Goal: Task Accomplishment & Management: Complete application form

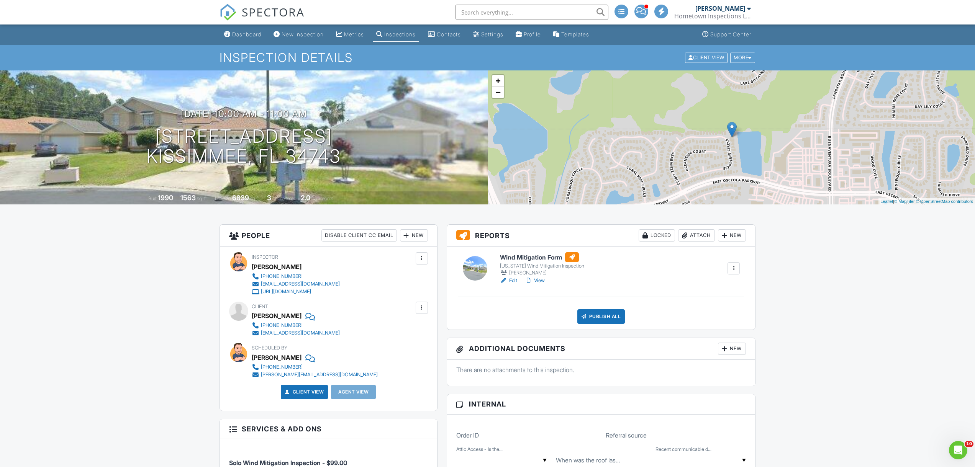
click at [686, 234] on div at bounding box center [684, 236] width 8 height 8
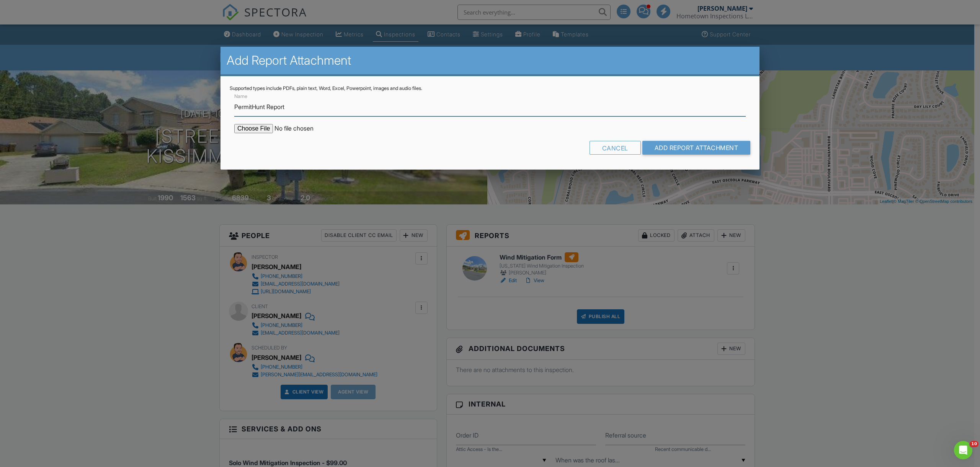
type input "PermitHunt Report"
click at [255, 124] on input "file" at bounding box center [299, 128] width 130 height 9
type input "C:\fakepath\164_seabreeze_cir_kissimmee_fl_34743.pdf"
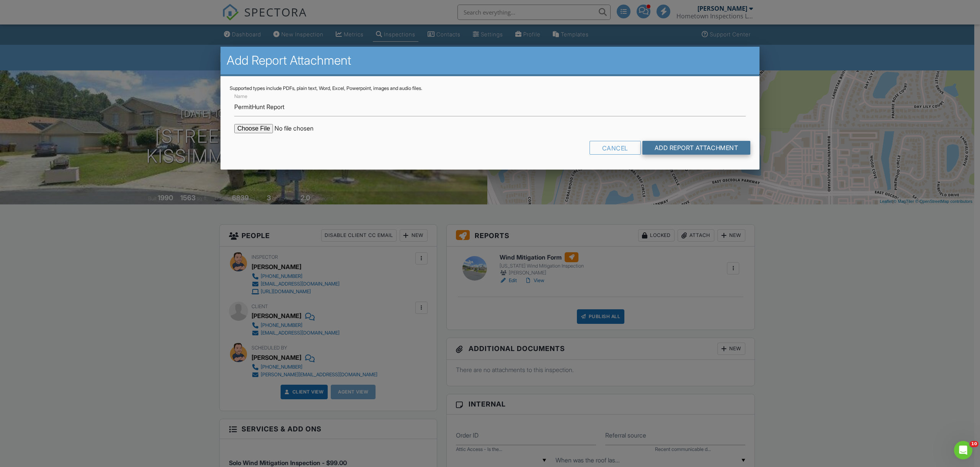
click at [685, 144] on input "Add Report Attachment" at bounding box center [697, 148] width 108 height 14
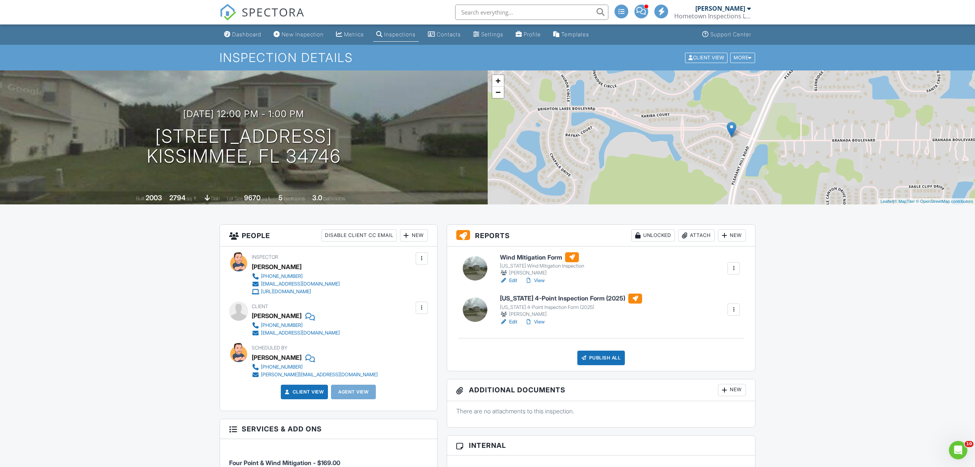
drag, startPoint x: 903, startPoint y: 307, endPoint x: 899, endPoint y: 304, distance: 4.9
click at [239, 30] on link "Dashboard" at bounding box center [242, 35] width 43 height 14
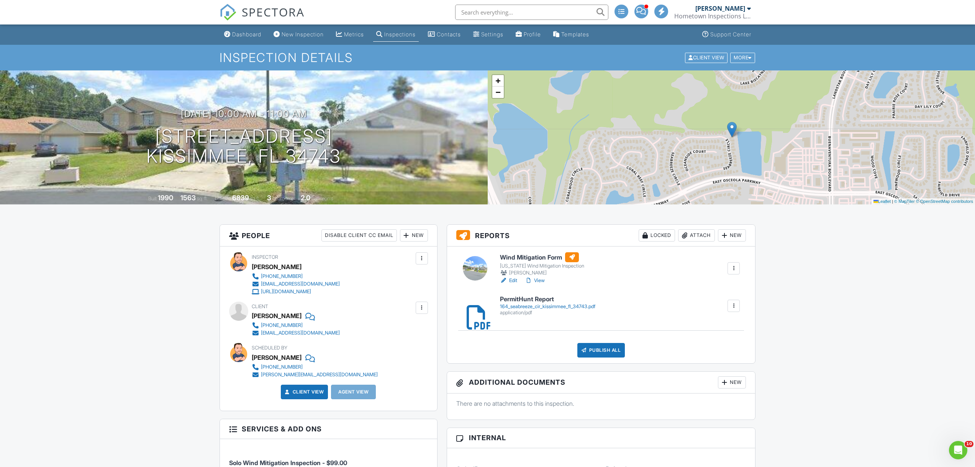
click at [612, 358] on div "Wind Mitigation Form Florida Wind Mitigation Inspection Matthew Rosenblatt Edit…" at bounding box center [601, 305] width 308 height 117
click at [612, 350] on div "Publish All" at bounding box center [601, 350] width 48 height 15
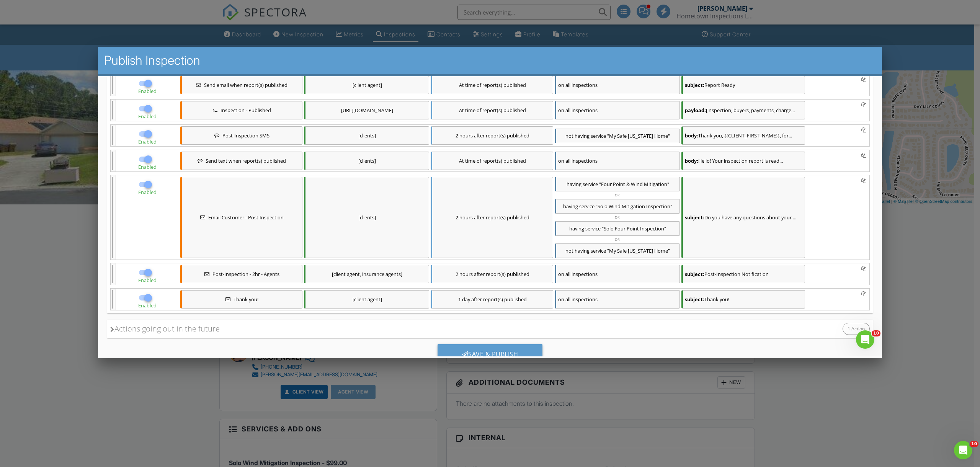
scroll to position [183, 0]
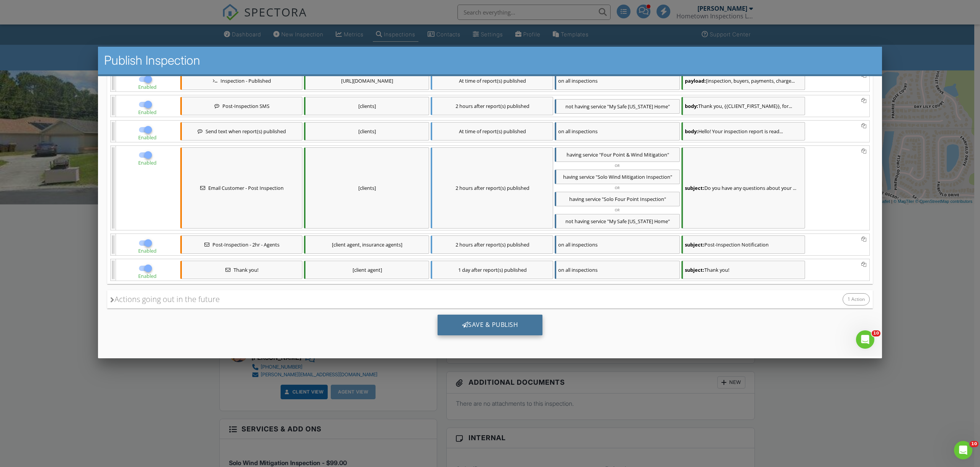
click at [485, 327] on div "Save & Publish" at bounding box center [490, 325] width 105 height 21
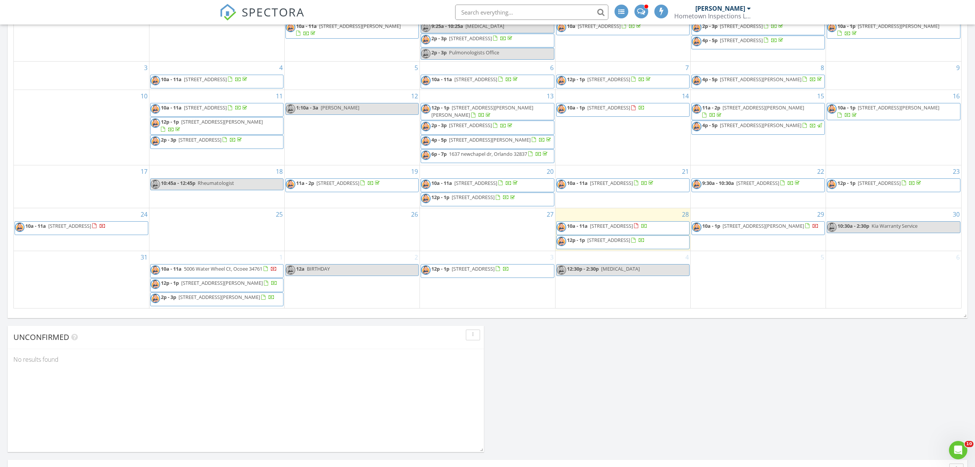
scroll to position [431, 0]
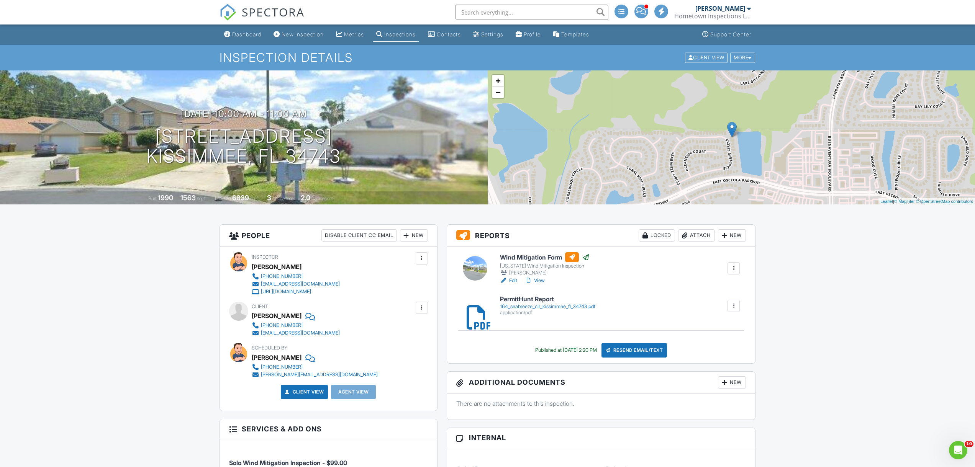
click at [246, 34] on div "Dashboard" at bounding box center [246, 34] width 29 height 7
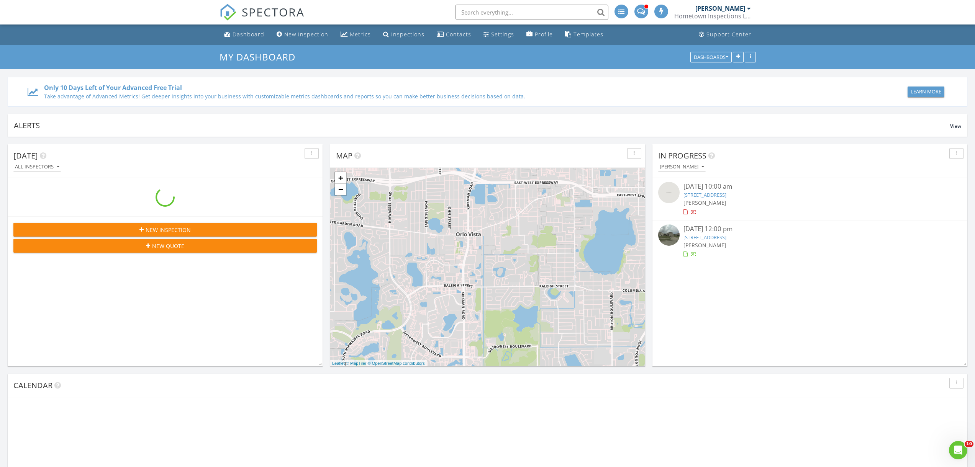
scroll to position [919, 986]
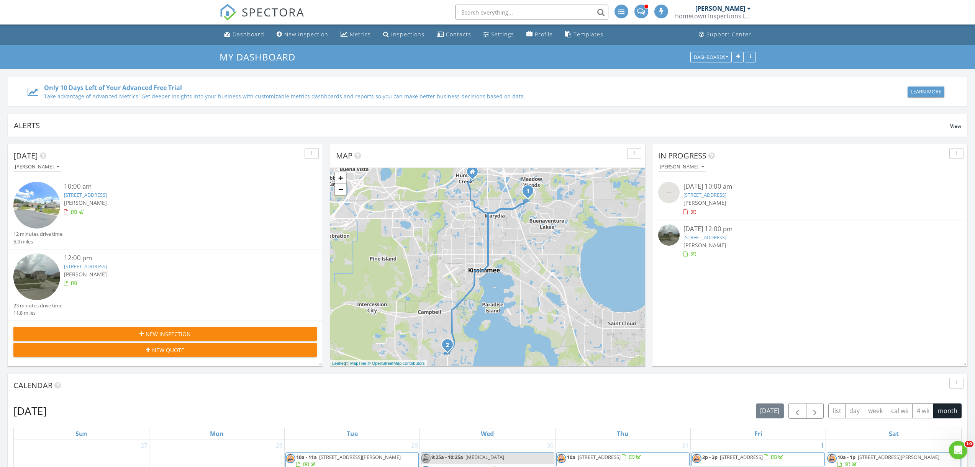
click at [729, 249] on div "[DATE] 12:00 pm [STREET_ADDRESS] [PERSON_NAME]" at bounding box center [809, 241] width 253 height 34
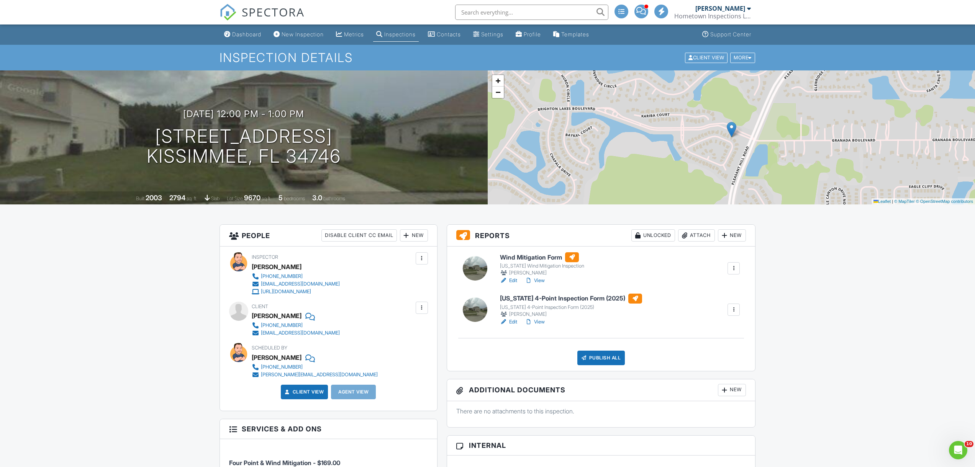
click at [698, 237] on div "Attach" at bounding box center [696, 235] width 37 height 12
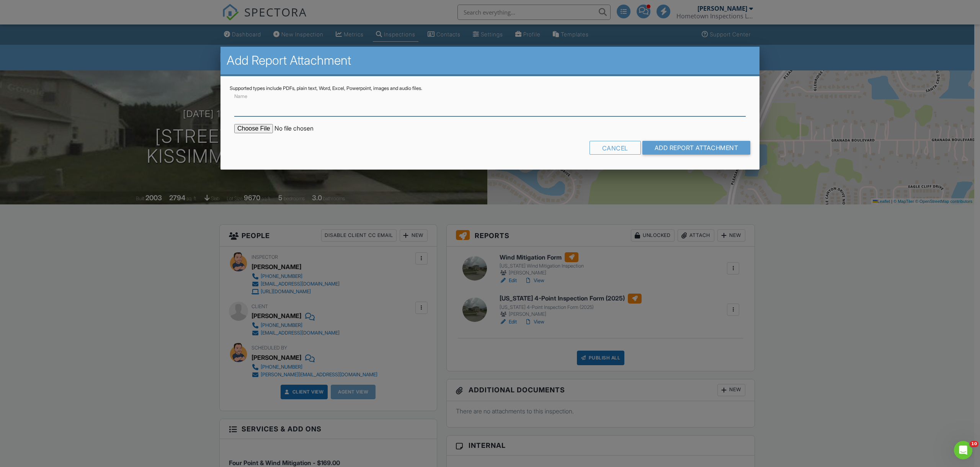
click at [399, 111] on input "Name" at bounding box center [490, 107] width 512 height 19
type input "PermitHunt Report"
click at [240, 130] on input "file" at bounding box center [299, 128] width 130 height 9
type input "C:\fakepath\2556_volta_cir_kissimmee_fl_34746.pdf"
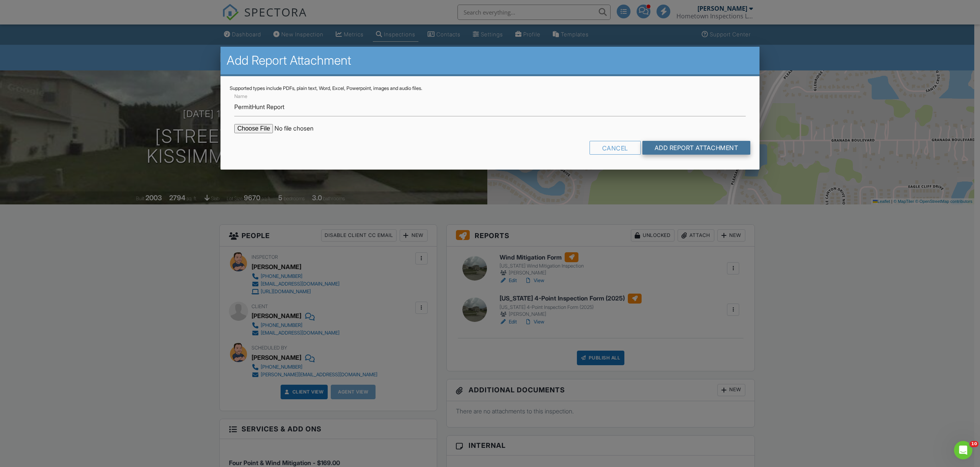
click at [726, 146] on input "Add Report Attachment" at bounding box center [697, 148] width 108 height 14
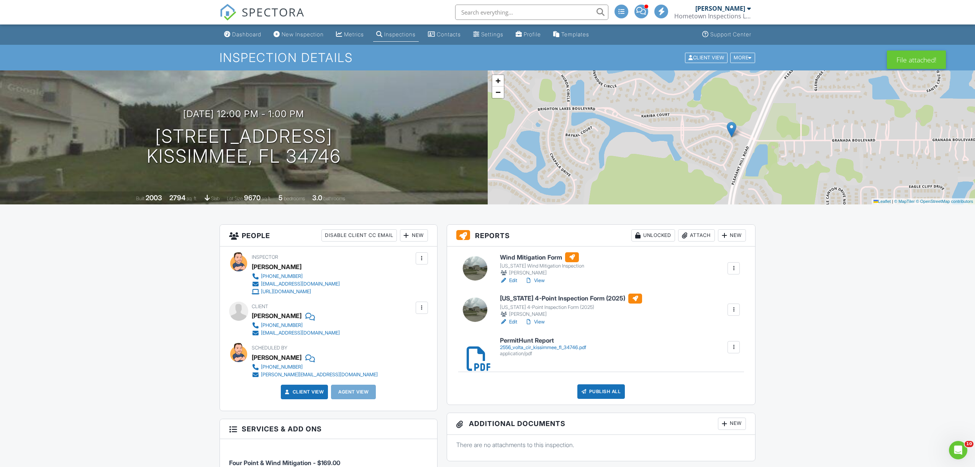
click at [602, 393] on div "Publish All" at bounding box center [601, 391] width 48 height 15
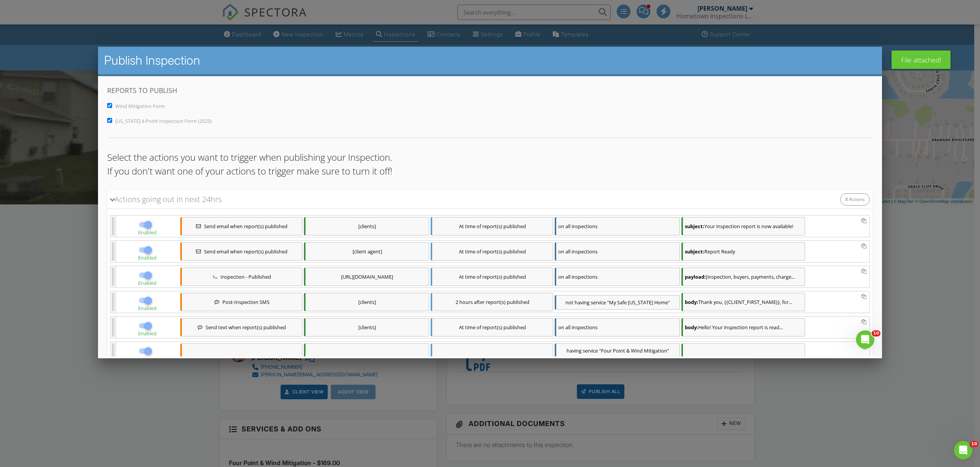
scroll to position [198, 0]
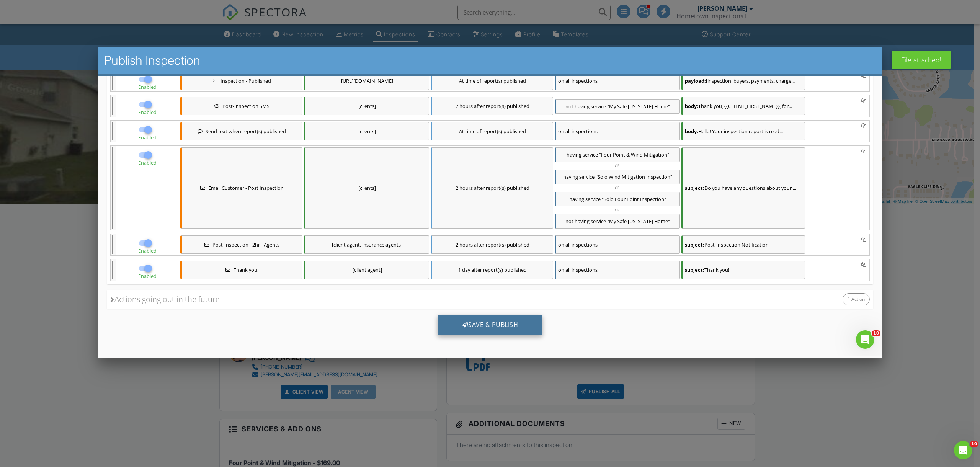
click at [532, 325] on div "Save & Publish" at bounding box center [490, 325] width 105 height 21
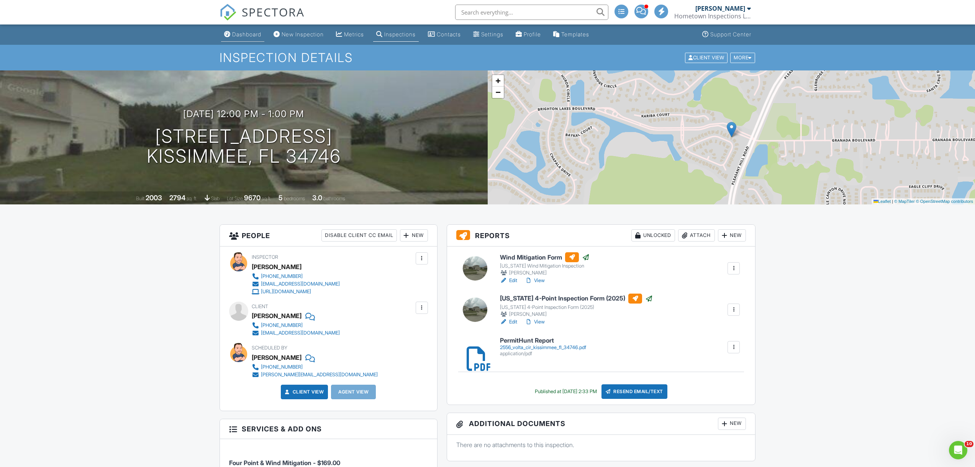
click at [245, 33] on div "Dashboard" at bounding box center [246, 34] width 29 height 7
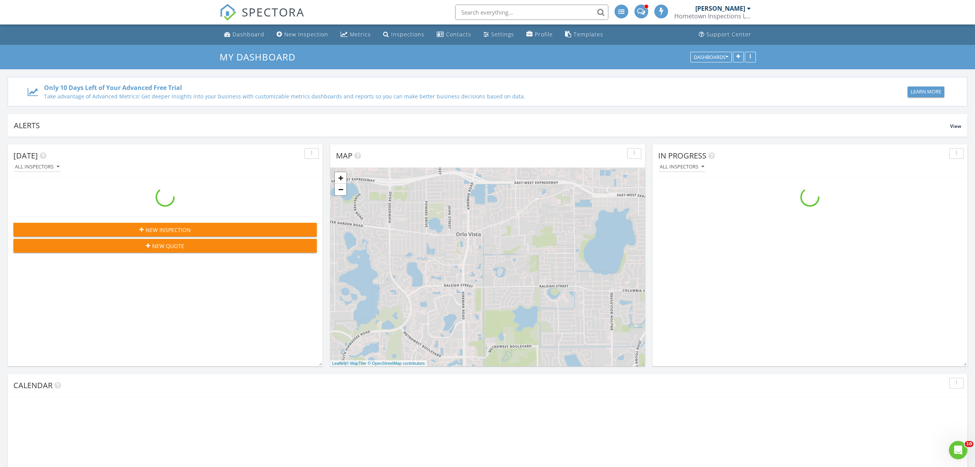
scroll to position [919, 986]
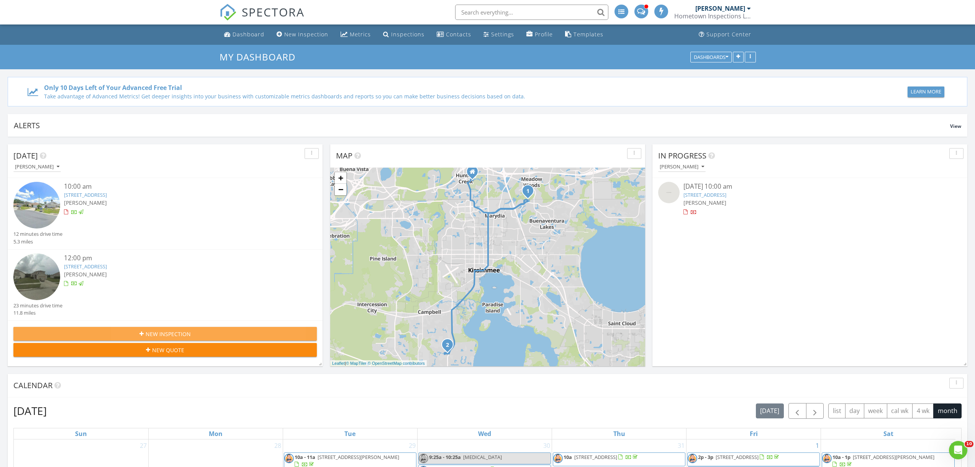
click at [193, 336] on div "New Inspection" at bounding box center [165, 334] width 291 height 8
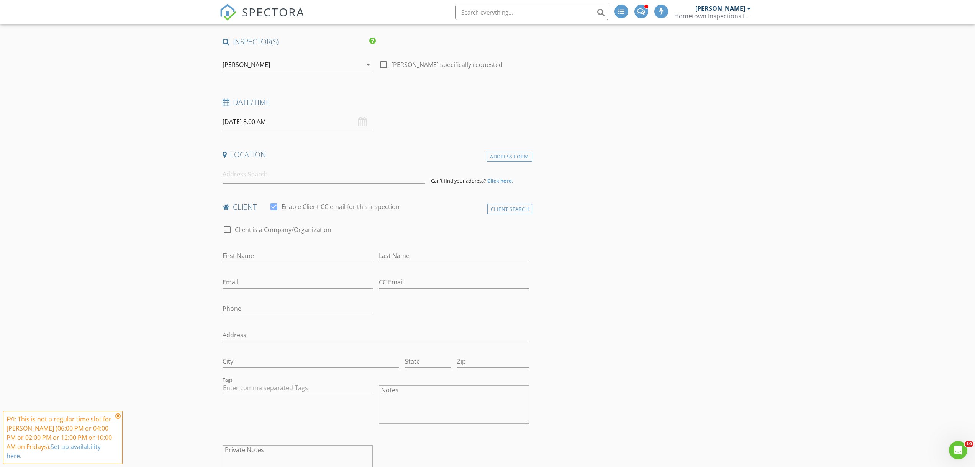
scroll to position [52, 0]
click at [288, 124] on input "[DATE] 8:00 AM" at bounding box center [297, 121] width 150 height 19
type input "[DATE] 8:00 AM"
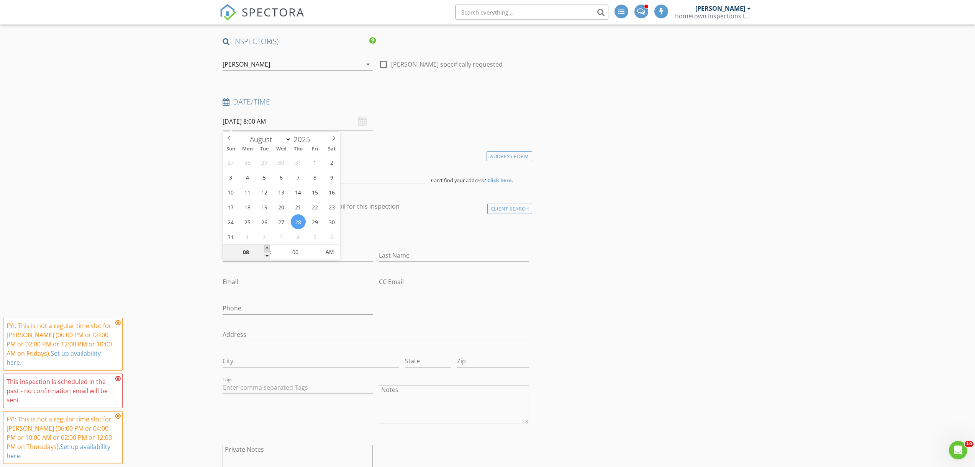
type input "09"
type input "08/28/2025 9:00 AM"
click at [265, 248] on span at bounding box center [266, 249] width 5 height 8
type input "10"
type input "08/28/2025 10:00 AM"
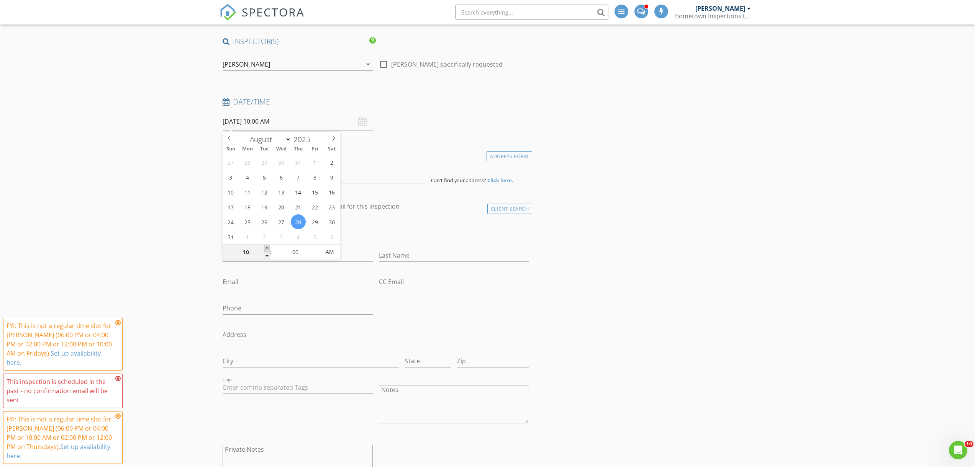
click at [265, 248] on span at bounding box center [266, 249] width 5 height 8
type input "11"
type input "08/28/2025 11:00 AM"
click at [265, 248] on span at bounding box center [266, 249] width 5 height 8
type input "12"
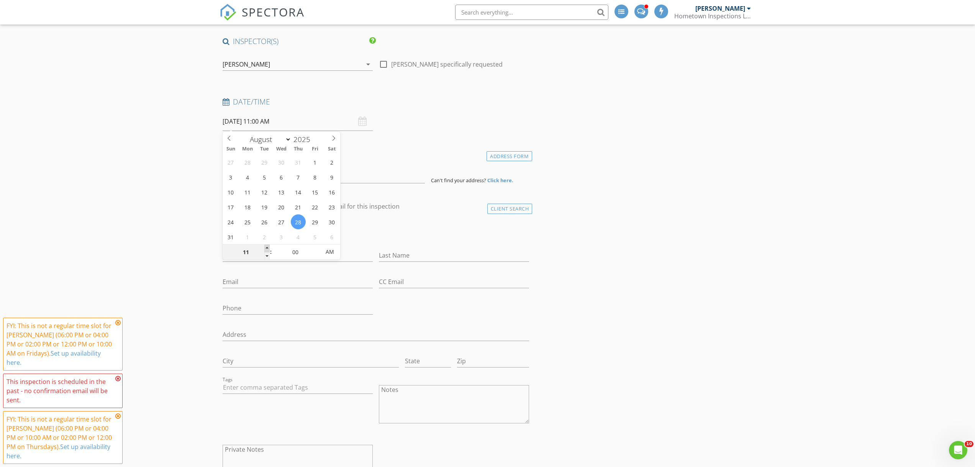
type input "08/28/2025 12:00 PM"
click at [265, 248] on span at bounding box center [266, 249] width 5 height 8
type input "01"
type input "08/28/2025 1:00 PM"
click at [265, 248] on span at bounding box center [266, 249] width 5 height 8
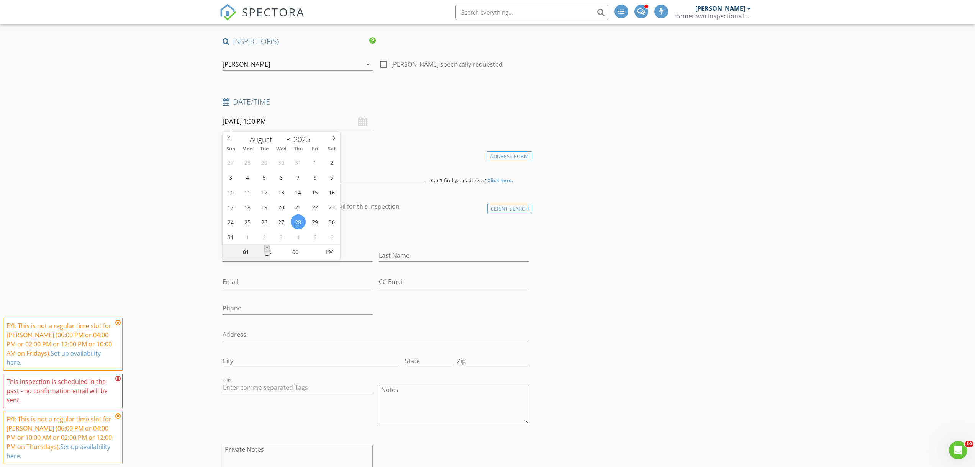
type input "02"
type input "08/28/2025 2:00 PM"
click at [265, 248] on span at bounding box center [266, 249] width 5 height 8
type input "03"
type input "08/28/2025 3:00 PM"
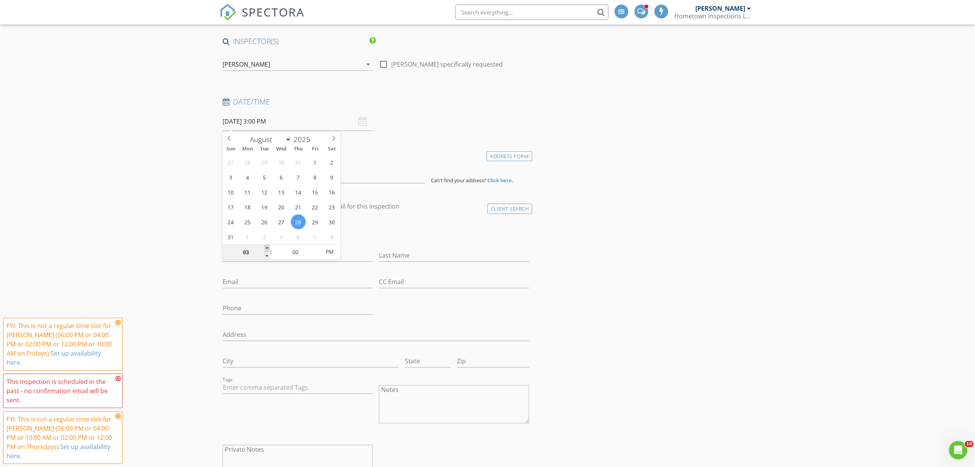
click at [265, 248] on span at bounding box center [266, 249] width 5 height 8
type input "04"
type input "[DATE] 4:00 PM"
click at [265, 248] on span at bounding box center [266, 249] width 5 height 8
type input "05"
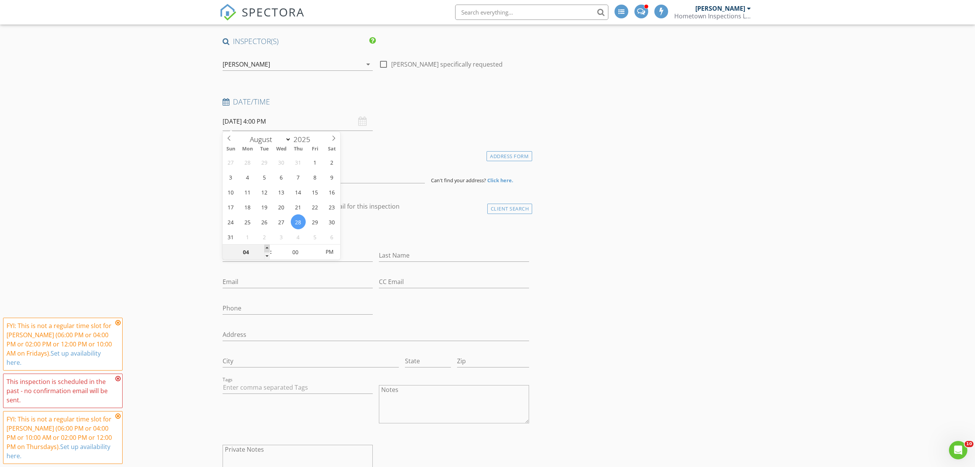
type input "[DATE] 5:00 PM"
click at [265, 248] on span at bounding box center [266, 249] width 5 height 8
type input "06"
type input "08/28/2025 6:00 PM"
click at [265, 248] on span at bounding box center [266, 249] width 5 height 8
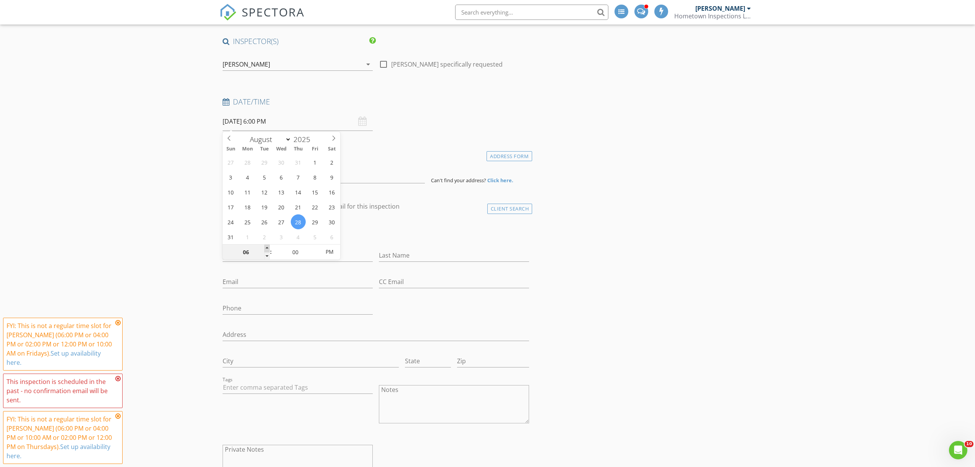
type input "07"
type input "08/28/2025 7:00 PM"
click at [265, 248] on span at bounding box center [266, 249] width 5 height 8
type input "08"
type input "08/28/2025 8:00 PM"
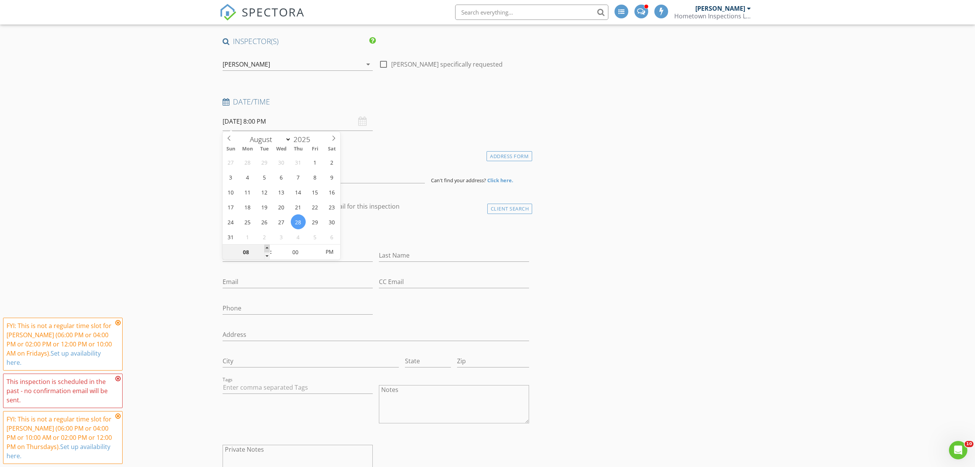
click at [265, 248] on span at bounding box center [266, 249] width 5 height 8
type input "09"
type input "08/28/2025 9:00 PM"
click at [265, 248] on span at bounding box center [266, 249] width 5 height 8
type input "10"
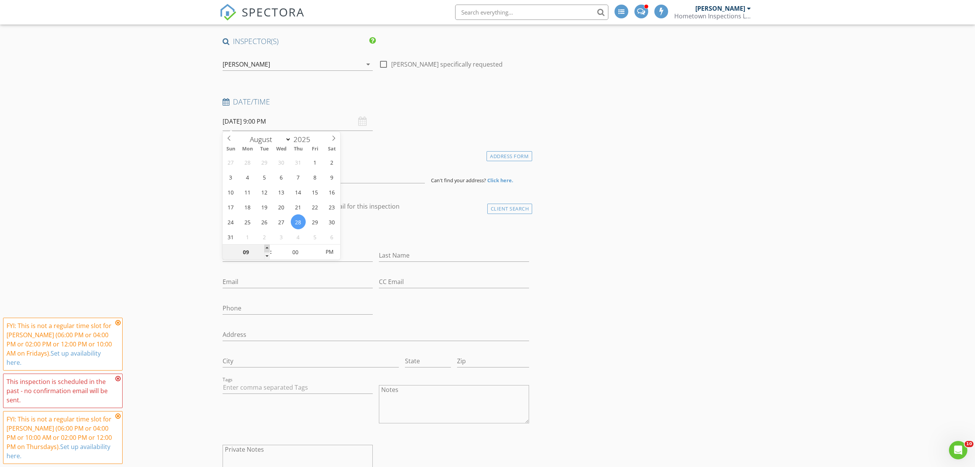
type input "08/28/2025 10:00 PM"
click at [265, 248] on span at bounding box center [266, 249] width 5 height 8
type input "11"
type input "08/28/2025 11:00 PM"
click at [265, 248] on span at bounding box center [266, 249] width 5 height 8
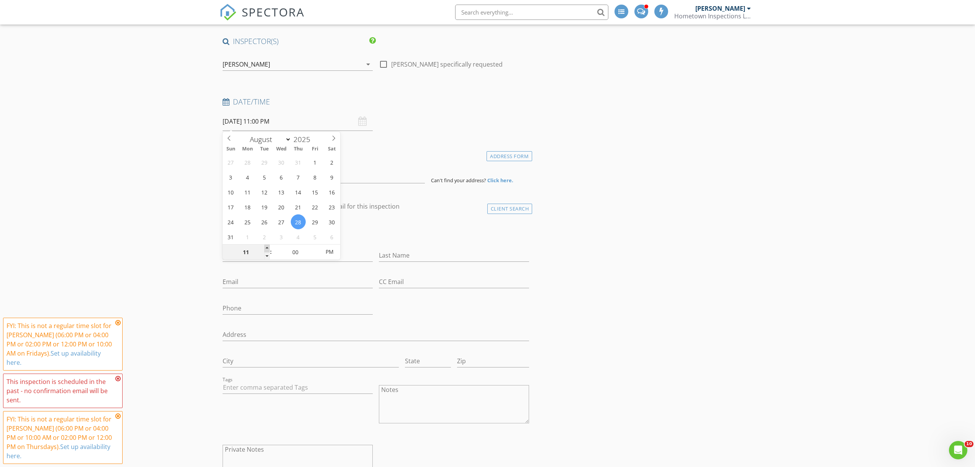
type input "12"
type input "08/28/2025 12:00 AM"
click at [265, 248] on span at bounding box center [266, 249] width 5 height 8
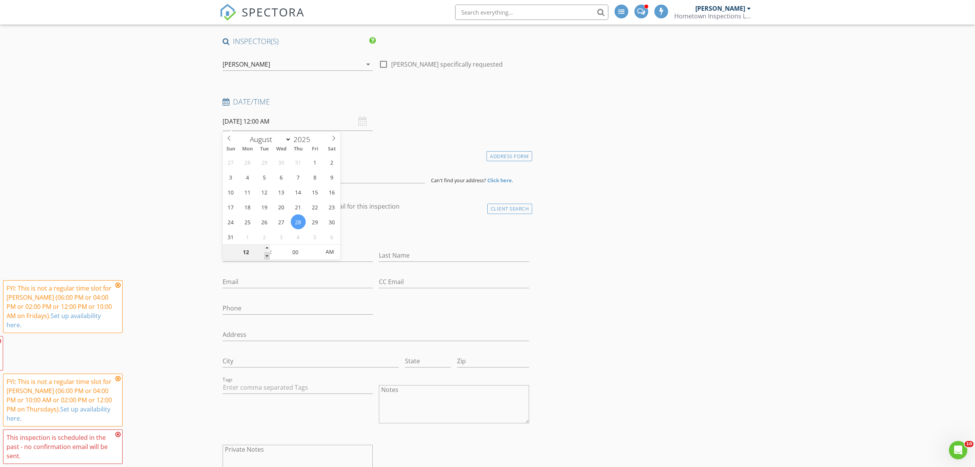
type input "11"
type input "08/28/2025 11:00 PM"
click at [266, 255] on span at bounding box center [266, 256] width 5 height 8
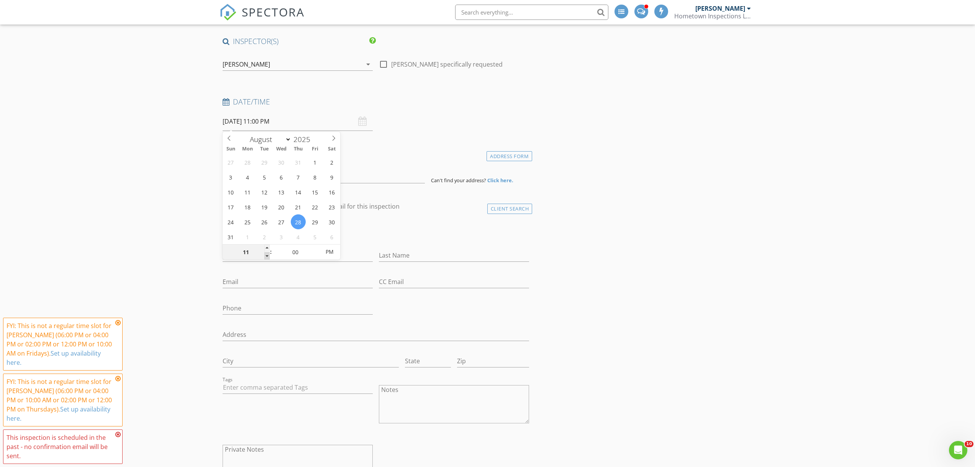
type input "10"
type input "08/28/2025 10:00 PM"
click at [266, 255] on span at bounding box center [266, 256] width 5 height 8
type input "09"
type input "08/28/2025 9:00 PM"
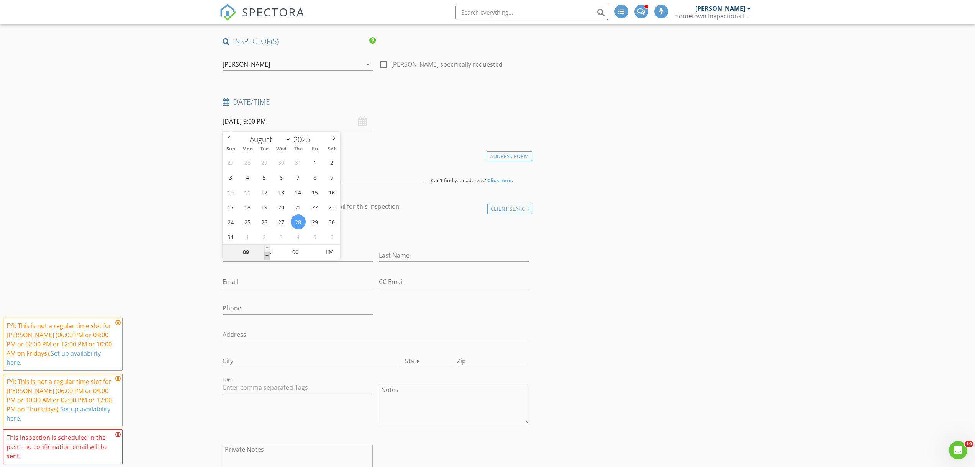
click at [266, 254] on span at bounding box center [266, 256] width 5 height 8
type input "08"
type input "08/28/2025 8:00 PM"
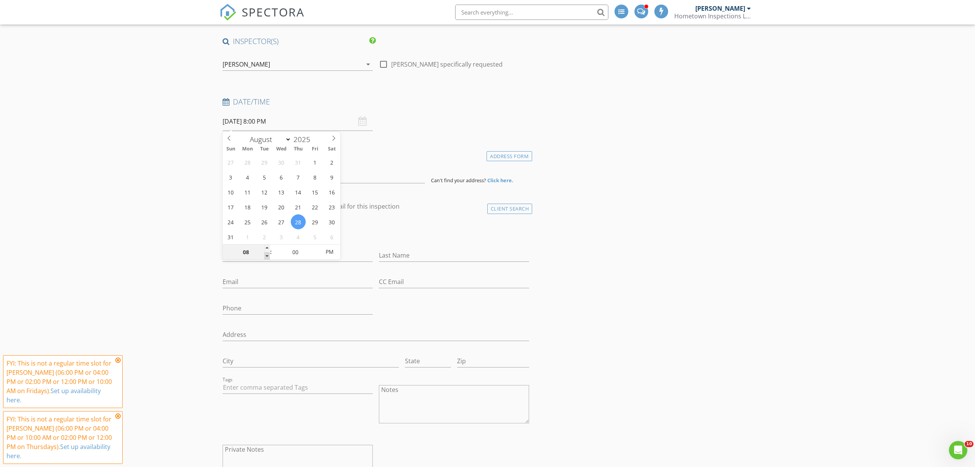
click at [265, 254] on span at bounding box center [266, 256] width 5 height 8
type input "07"
type input "08/28/2025 7:00 PM"
click at [265, 254] on span at bounding box center [266, 256] width 5 height 8
type input "06"
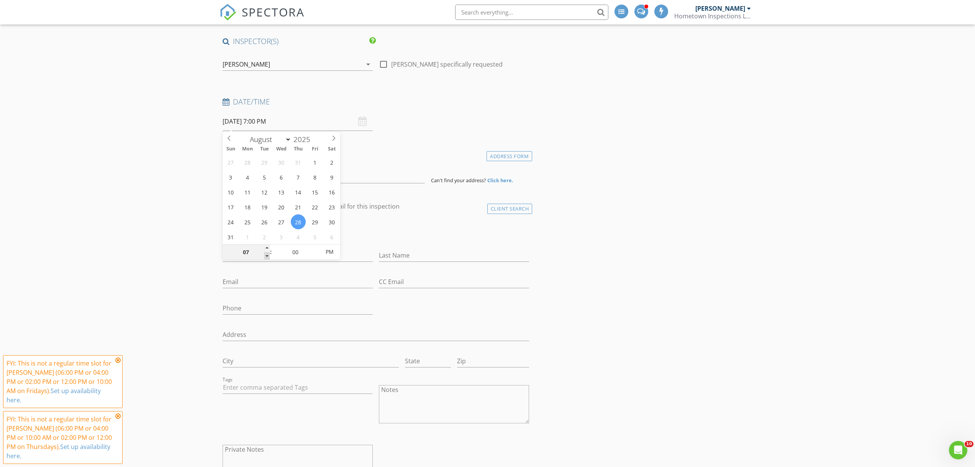
type input "08/28/2025 6:00 PM"
click at [265, 254] on span at bounding box center [266, 256] width 5 height 8
type input "05"
type input "[DATE] 5:00 PM"
click at [265, 254] on span at bounding box center [266, 256] width 5 height 8
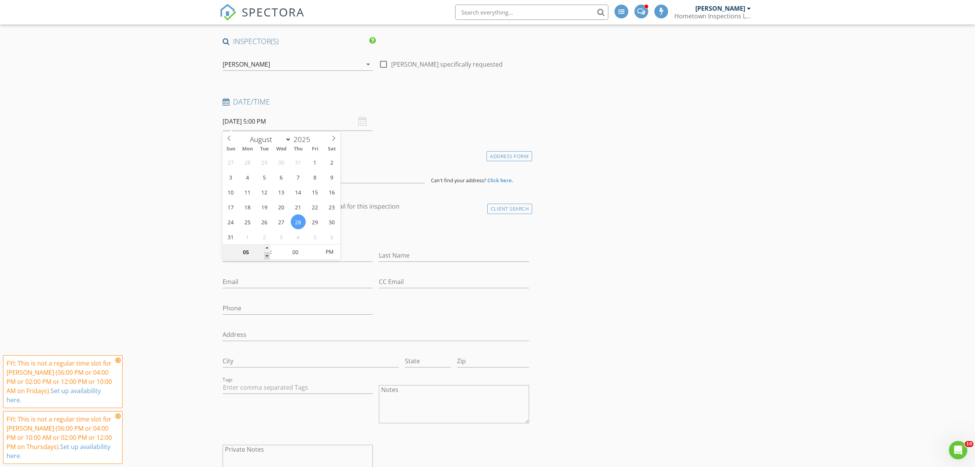
type input "04"
type input "[DATE] 4:00 PM"
click at [265, 254] on span at bounding box center [266, 256] width 5 height 8
click at [285, 175] on input at bounding box center [323, 174] width 202 height 19
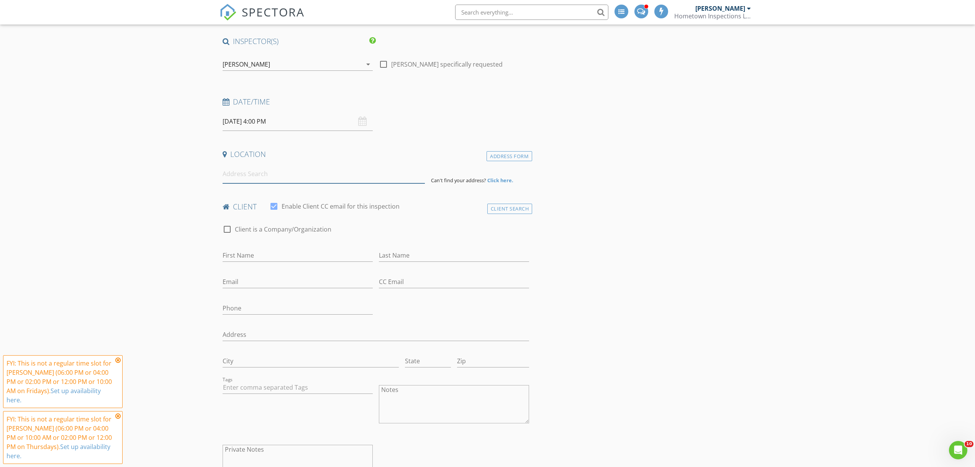
click at [289, 172] on input at bounding box center [323, 174] width 202 height 19
click at [289, 171] on input at bounding box center [323, 174] width 202 height 19
paste input "3197 FAIRFIELD DR"
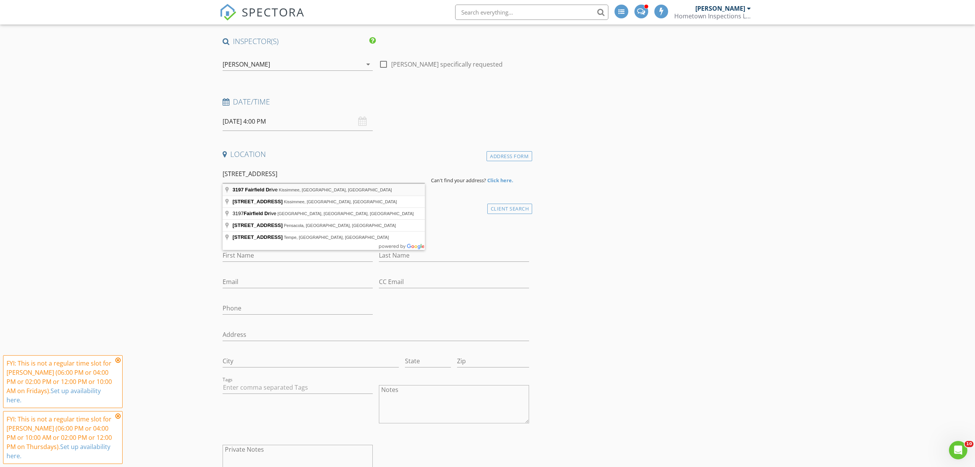
type input "3197 Fairfield Drive, Kissimmee, FL, USA"
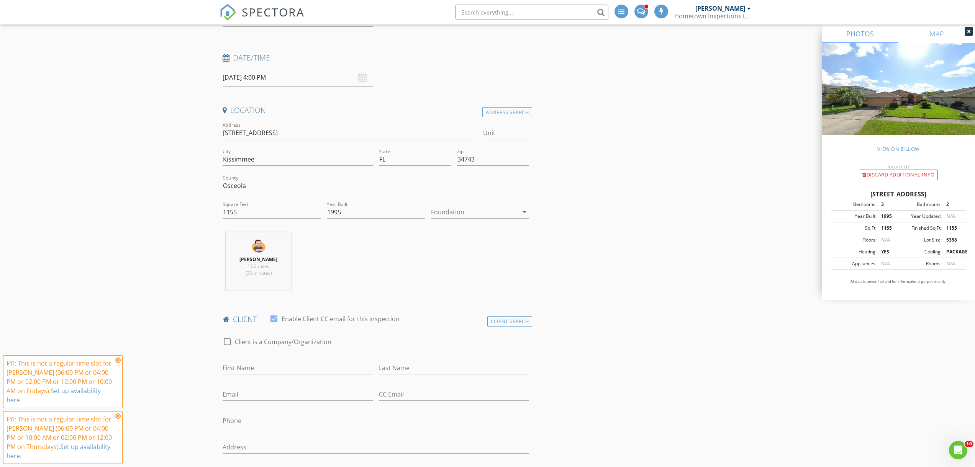
scroll to position [224, 0]
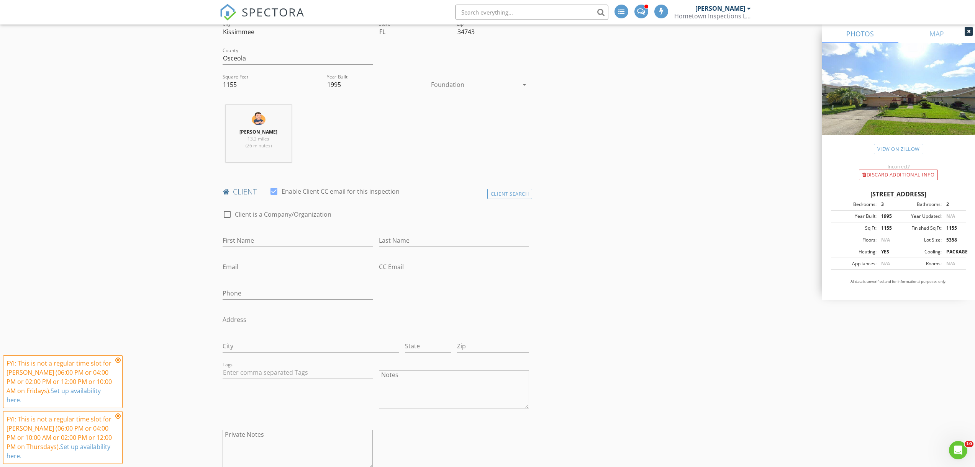
click at [461, 85] on div at bounding box center [474, 84] width 87 height 12
click at [463, 129] on div "Slab" at bounding box center [480, 124] width 86 height 18
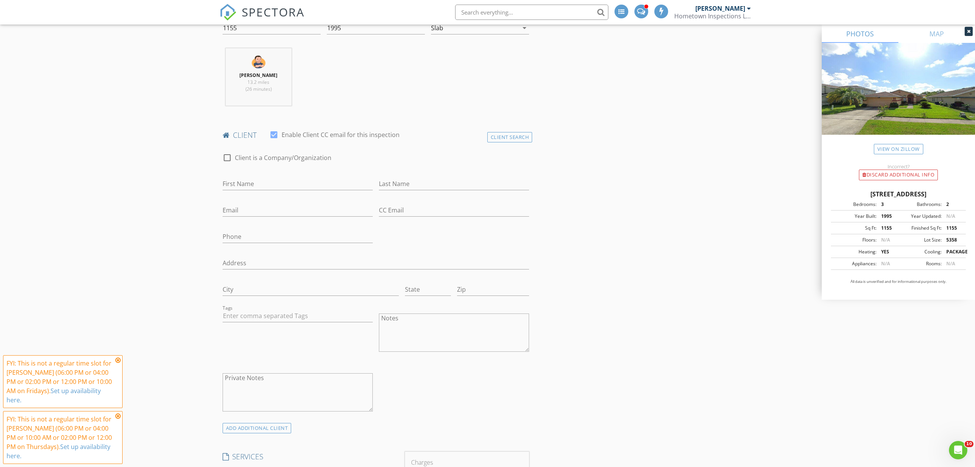
scroll to position [286, 0]
click at [268, 177] on input "First Name" at bounding box center [297, 178] width 150 height 13
paste input "[PERSON_NAME]"
type input "[PERSON_NAME]"
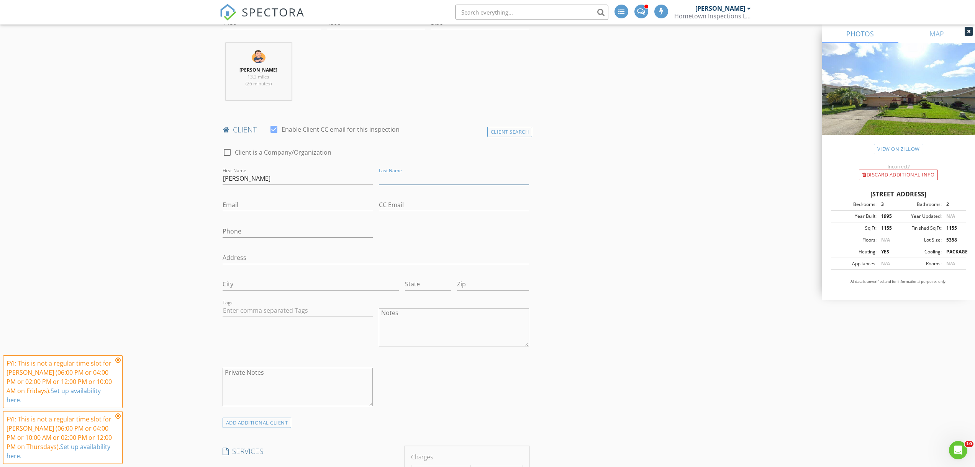
click at [424, 178] on input "Last Name" at bounding box center [454, 178] width 150 height 13
type input "[PERSON_NAME]"
click at [262, 201] on input "Email" at bounding box center [297, 205] width 150 height 13
paste input "[EMAIL_ADDRESS][DOMAIN_NAME]"
type input "[EMAIL_ADDRESS][DOMAIN_NAME]"
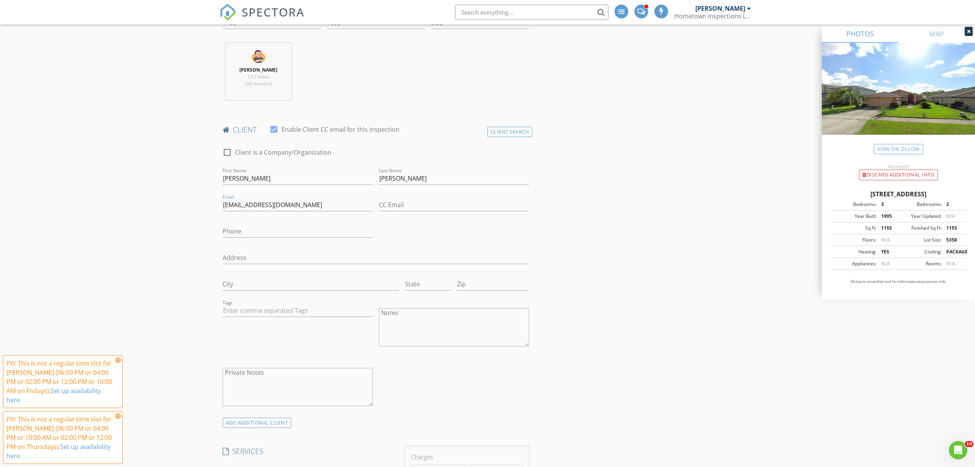
click at [269, 219] on div "Phone" at bounding box center [297, 232] width 156 height 26
click at [275, 225] on input "Phone" at bounding box center [297, 231] width 150 height 13
paste input "[PHONE_NUMBER]"
type input "[PHONE_NUMBER]"
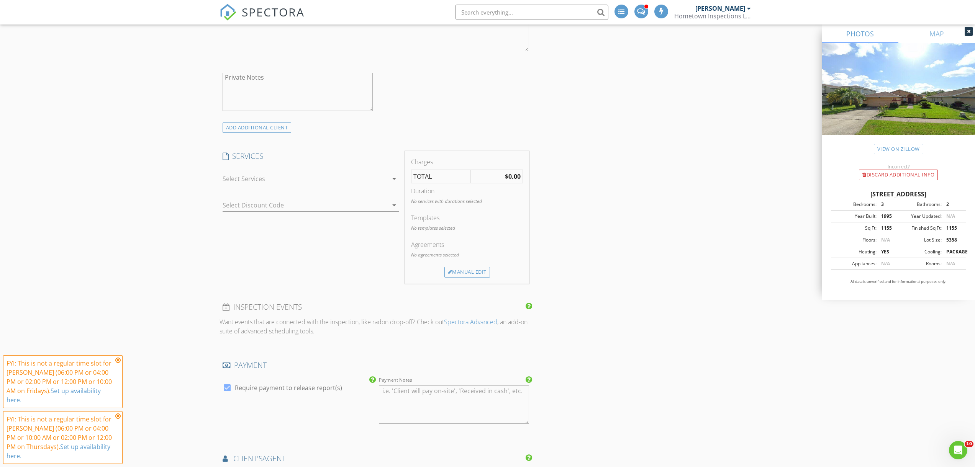
scroll to position [590, 0]
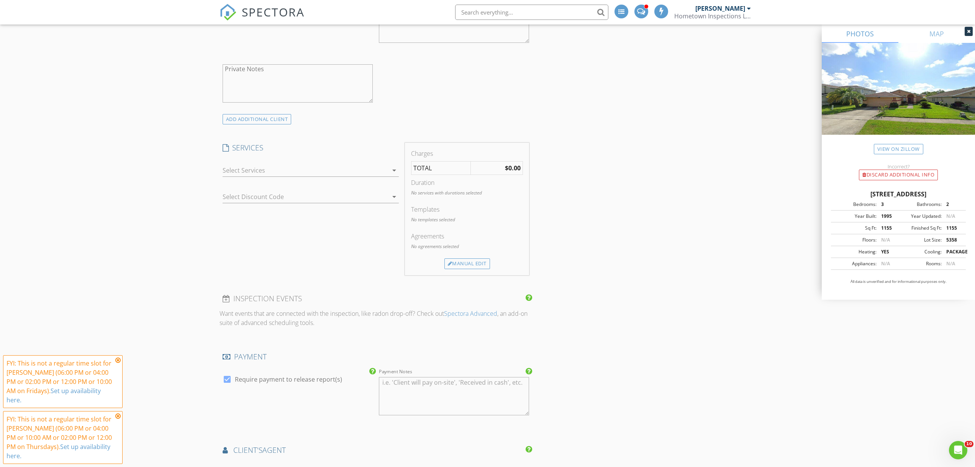
click at [247, 176] on div at bounding box center [304, 170] width 165 height 12
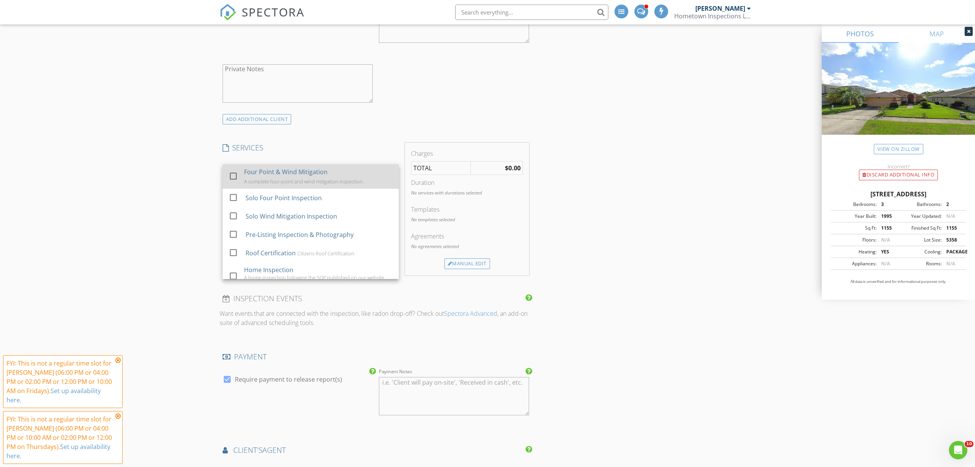
click at [228, 176] on div at bounding box center [233, 176] width 13 height 13
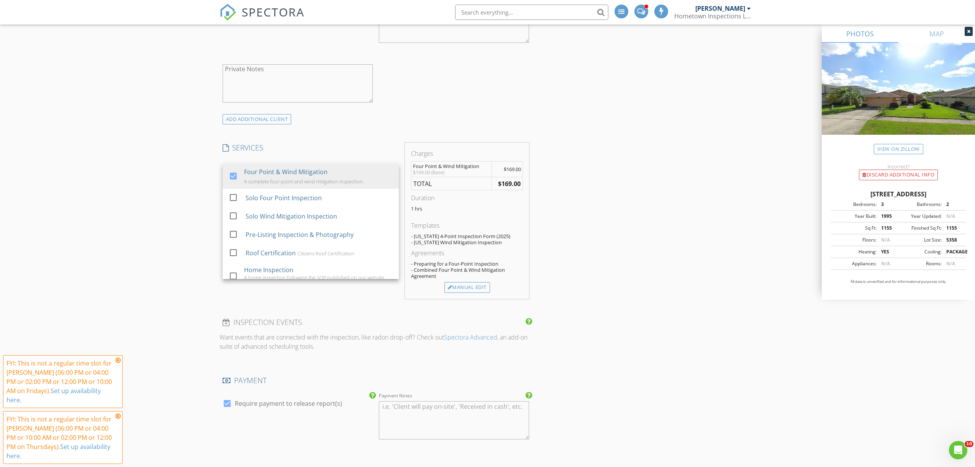
click at [594, 173] on div "INSPECTOR(S) check_box Matthew Rosenblatt PRIMARY Matthew Rosenblatt arrow_drop…" at bounding box center [487, 306] width 536 height 1615
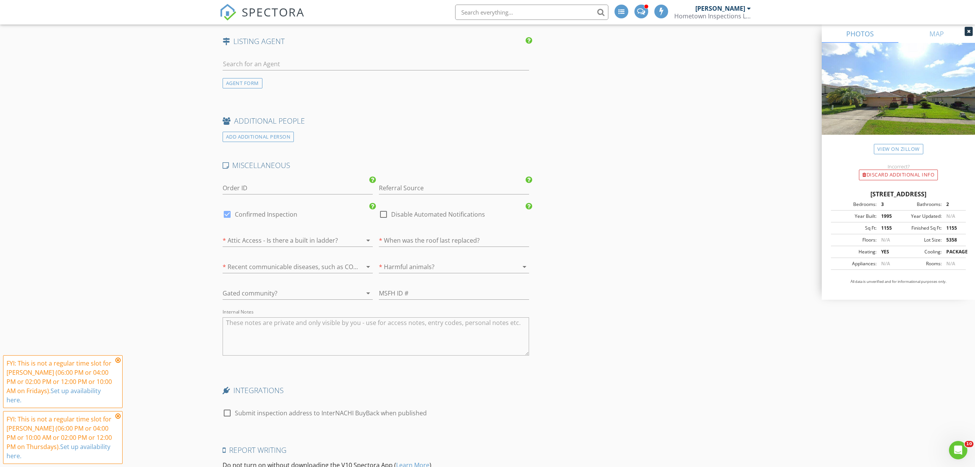
scroll to position [1114, 0]
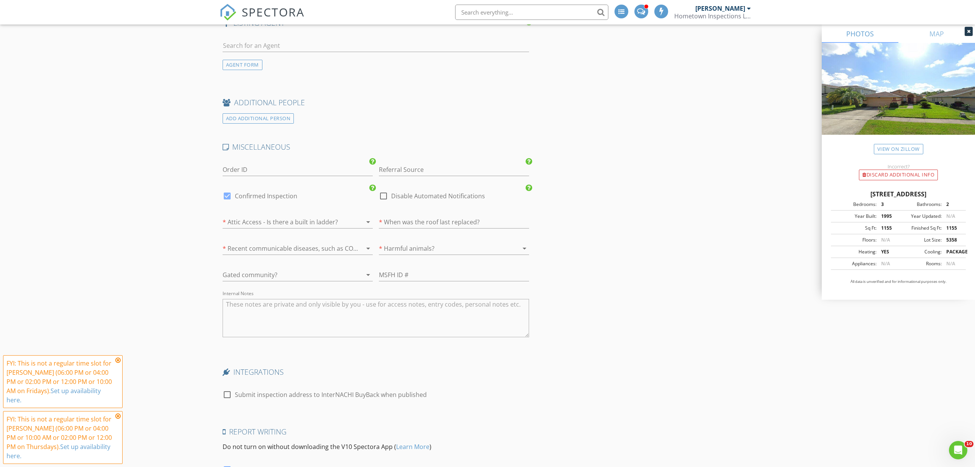
scroll to position [1174, 0]
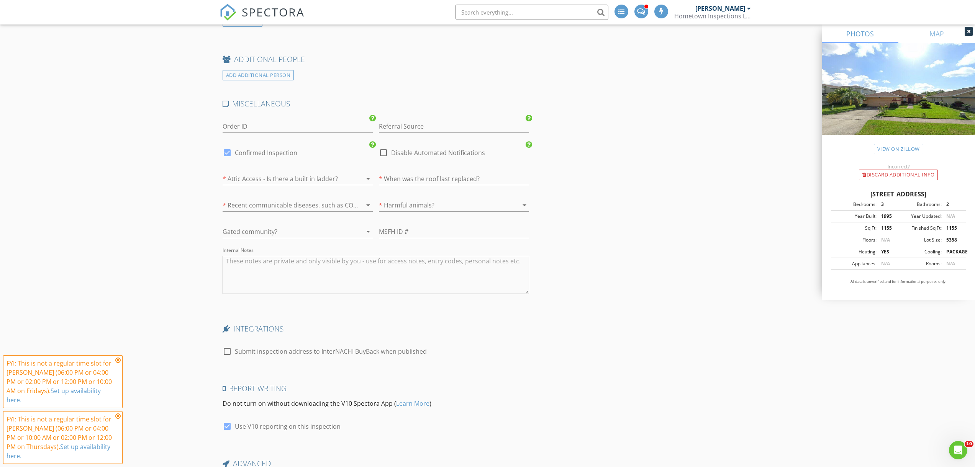
click at [322, 180] on div at bounding box center [286, 179] width 129 height 12
click at [306, 183] on div at bounding box center [286, 179] width 129 height 12
drag, startPoint x: 292, startPoint y: 201, endPoint x: 297, endPoint y: 196, distance: 6.5
click at [293, 200] on div "No ladder" at bounding box center [298, 199] width 138 height 9
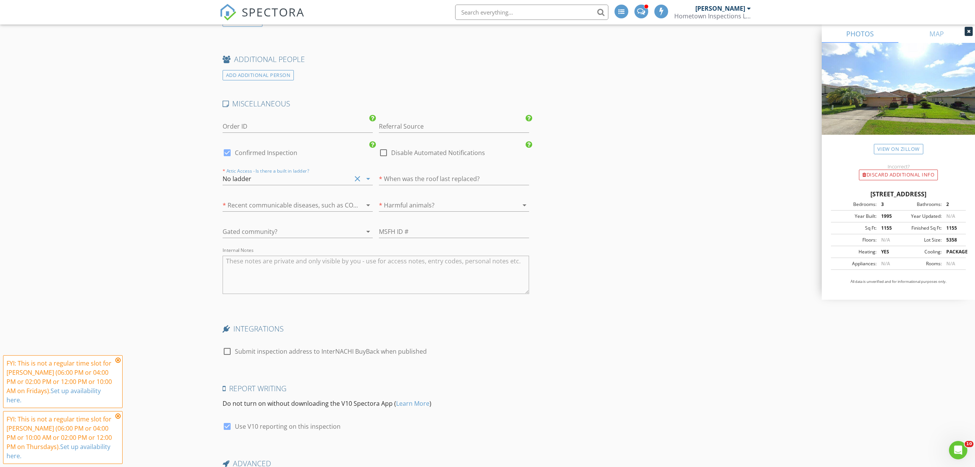
click at [479, 185] on div "* When was the roof last replaced?" at bounding box center [454, 183] width 150 height 20
click at [477, 178] on input "text" at bounding box center [454, 179] width 150 height 13
click at [437, 177] on input "text" at bounding box center [454, 179] width 150 height 13
type input "2015"
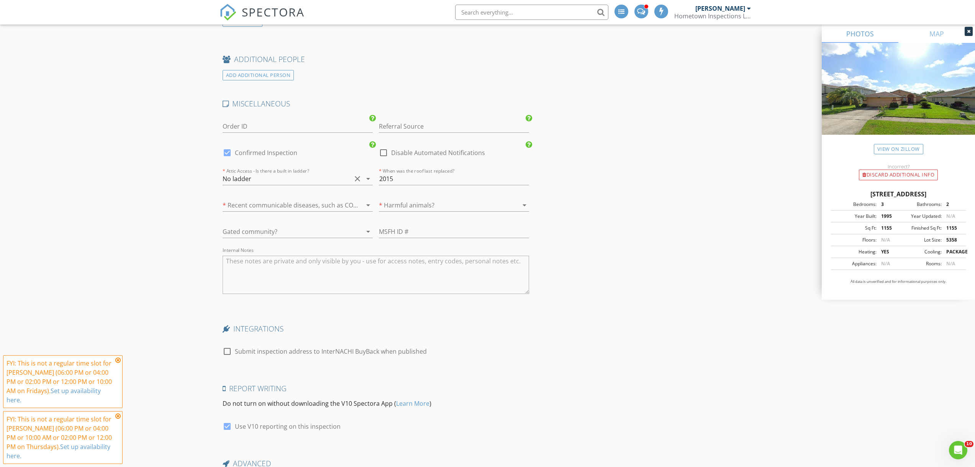
click at [427, 211] on div at bounding box center [443, 205] width 129 height 12
click at [416, 230] on div "No" at bounding box center [454, 226] width 138 height 9
click at [347, 199] on div at bounding box center [286, 205] width 129 height 12
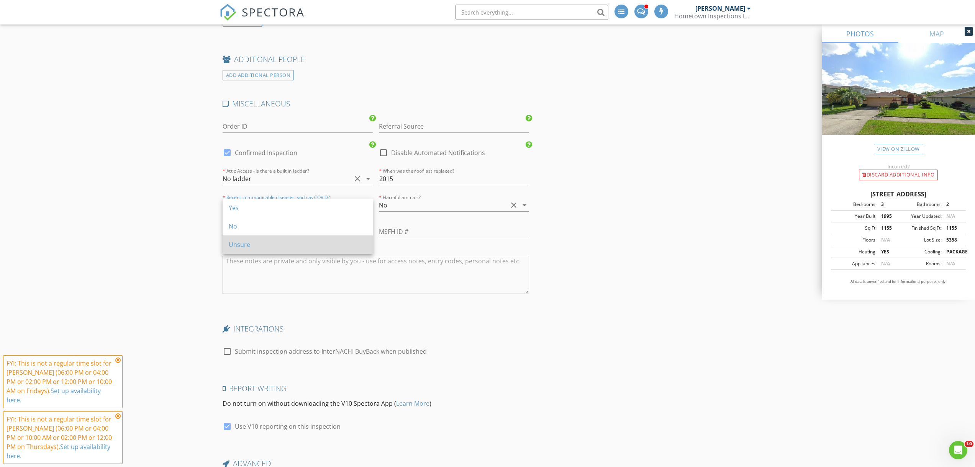
click at [306, 241] on div "Unsure" at bounding box center [298, 244] width 138 height 9
drag, startPoint x: 667, startPoint y: 244, endPoint x: 652, endPoint y: 257, distance: 20.0
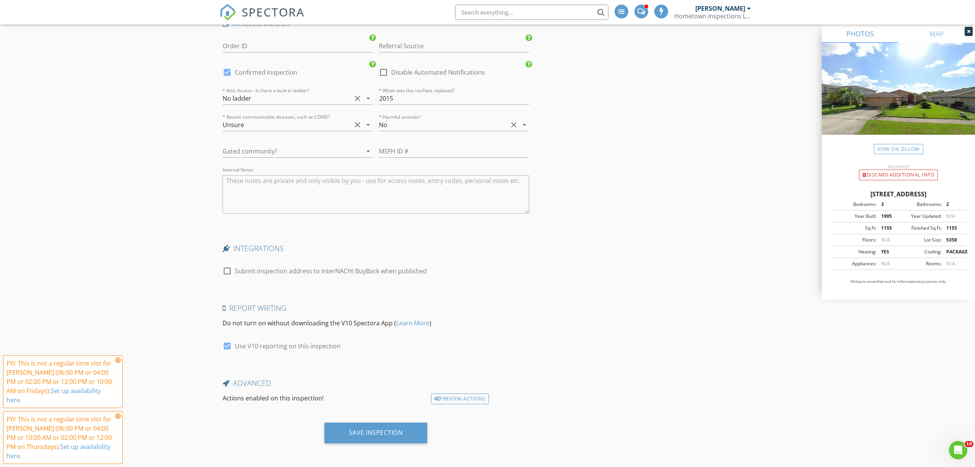
drag, startPoint x: 409, startPoint y: 427, endPoint x: 451, endPoint y: 392, distance: 54.7
click at [409, 427] on div "Save Inspection" at bounding box center [375, 433] width 103 height 21
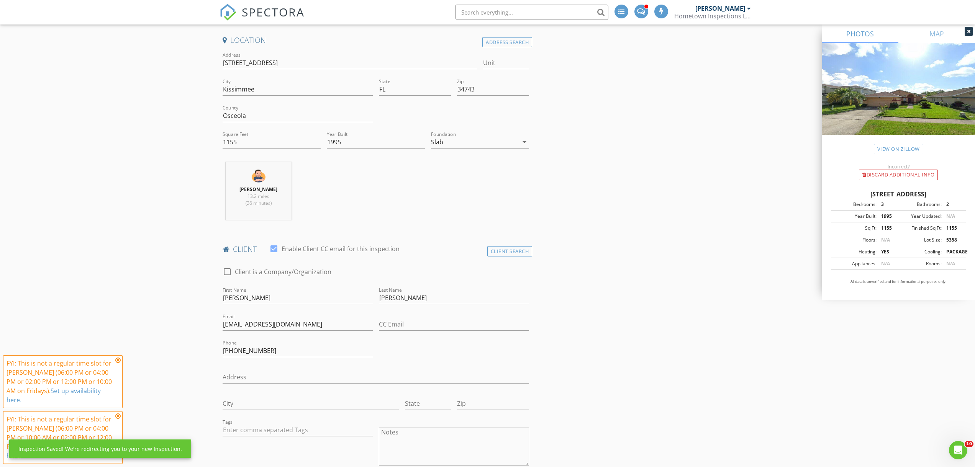
scroll to position [0, 0]
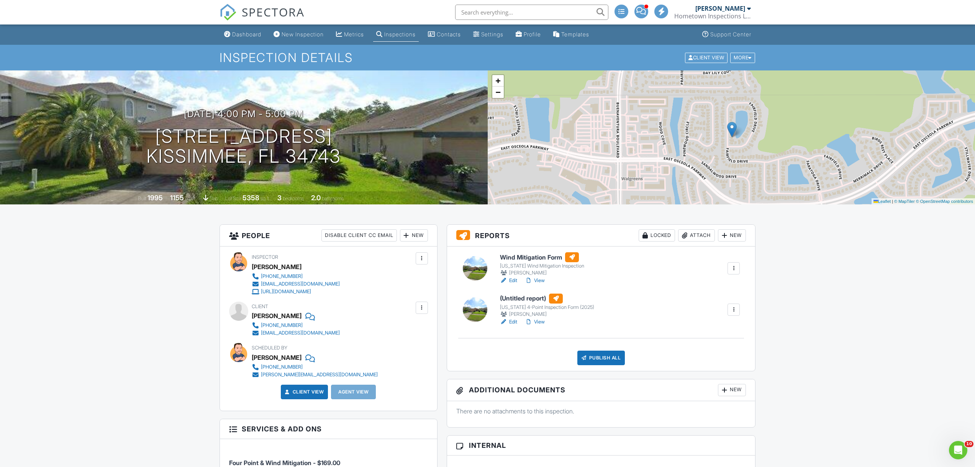
click at [689, 240] on div "Attach" at bounding box center [696, 235] width 37 height 12
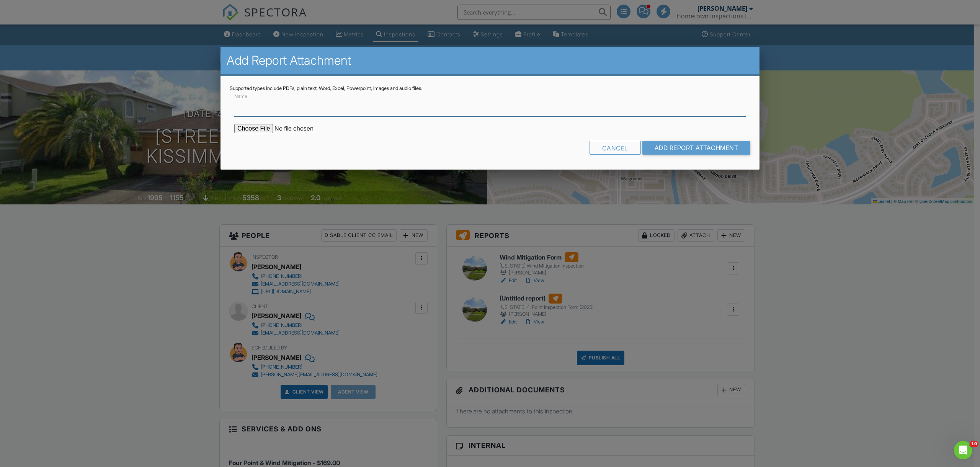
click at [376, 116] on input "Name" at bounding box center [490, 107] width 512 height 19
type input "PermitHunt Report"
click at [268, 128] on input "file" at bounding box center [299, 128] width 130 height 9
type input "C:\fakepath\3197_fairfield_dr_kissimmee_fl_34743.pdf"
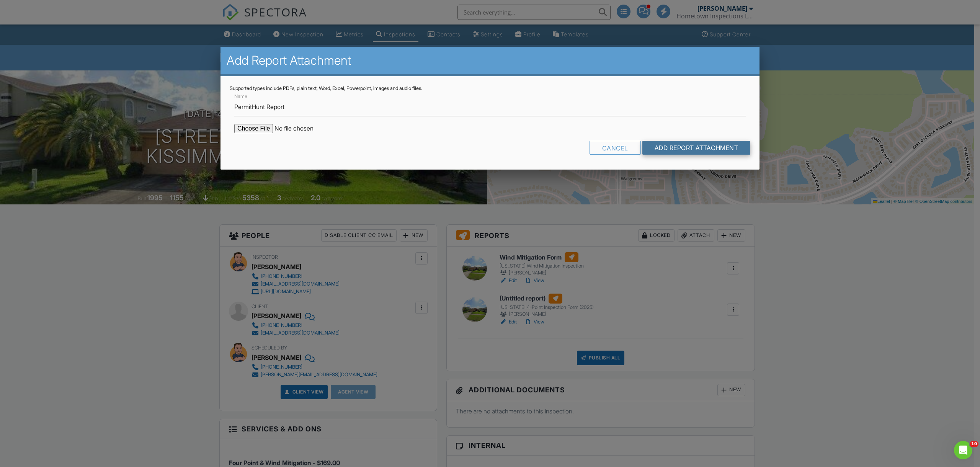
click at [717, 147] on input "Add Report Attachment" at bounding box center [697, 148] width 108 height 14
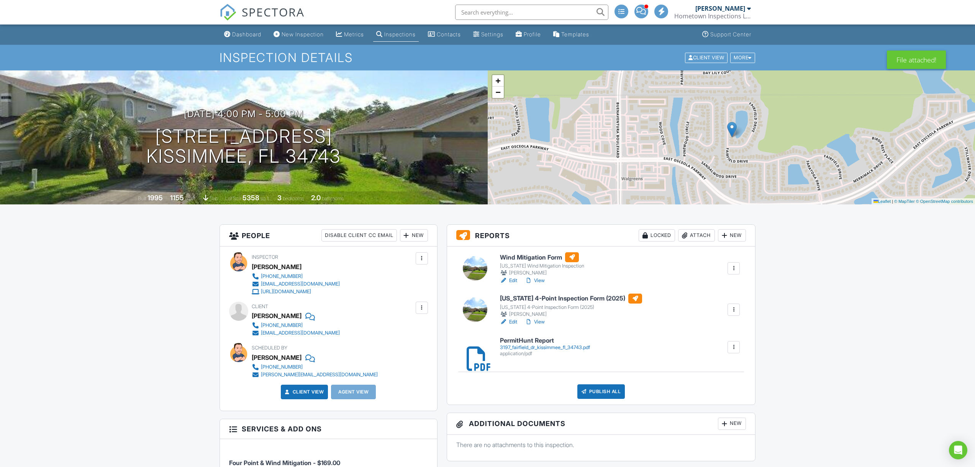
drag, startPoint x: 834, startPoint y: 286, endPoint x: 876, endPoint y: 250, distance: 55.7
click at [242, 36] on div "Dashboard" at bounding box center [246, 34] width 29 height 7
